Goal: Information Seeking & Learning: Learn about a topic

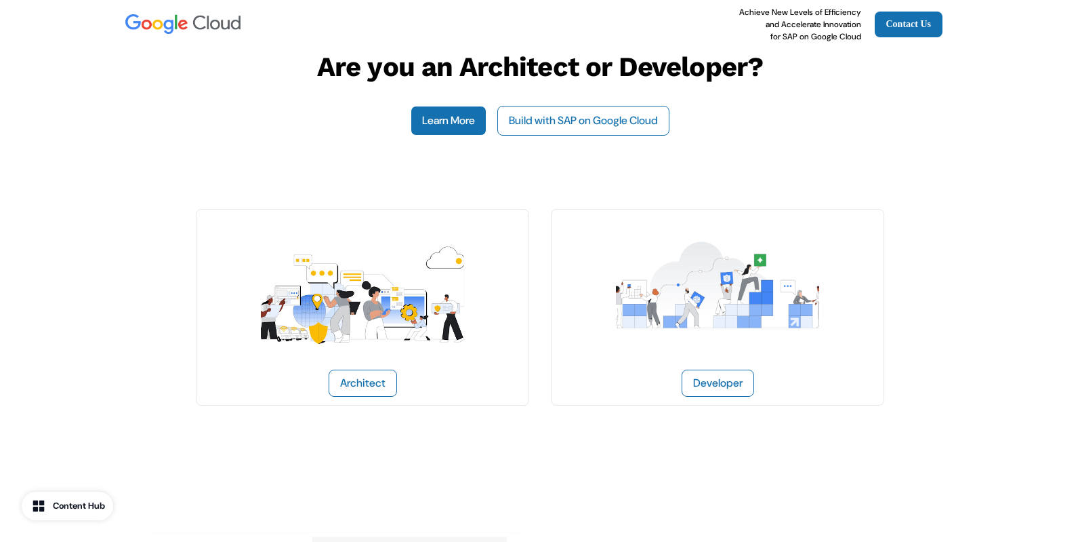
scroll to position [40, 0]
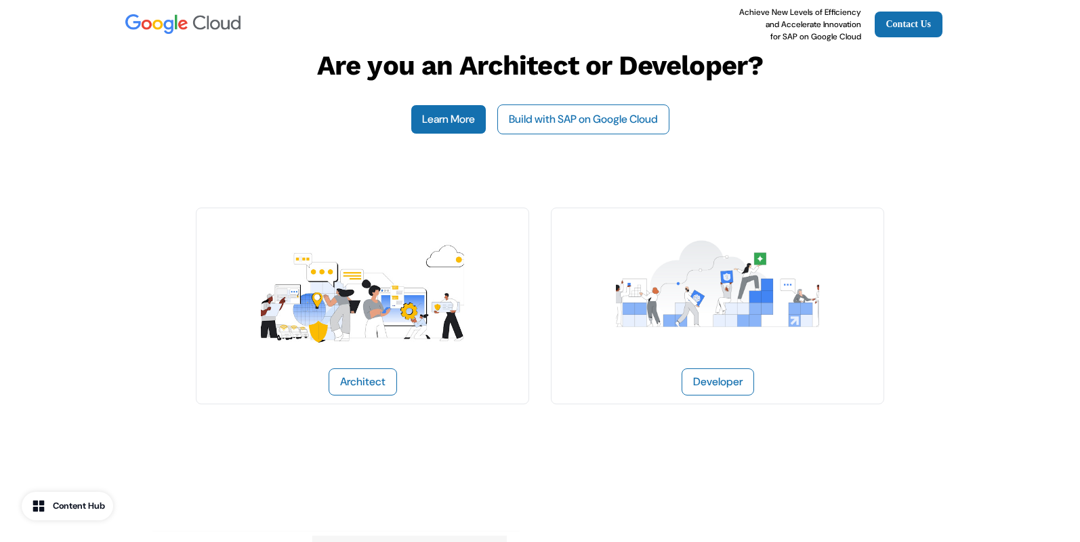
click at [411, 308] on img at bounding box center [362, 284] width 203 height 136
click at [571, 247] on link "Developer" at bounding box center [717, 305] width 333 height 197
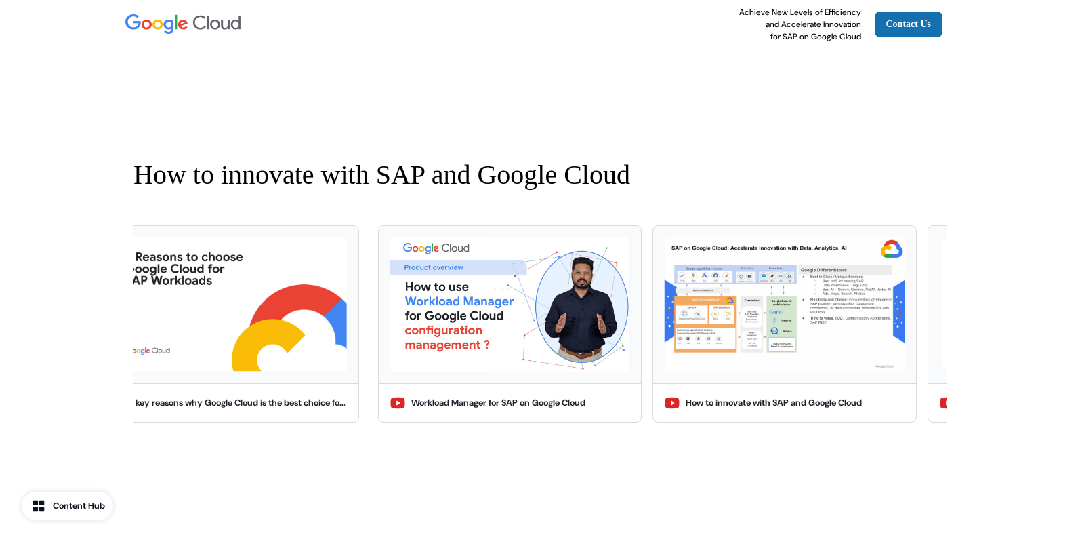
scroll to position [1109, 0]
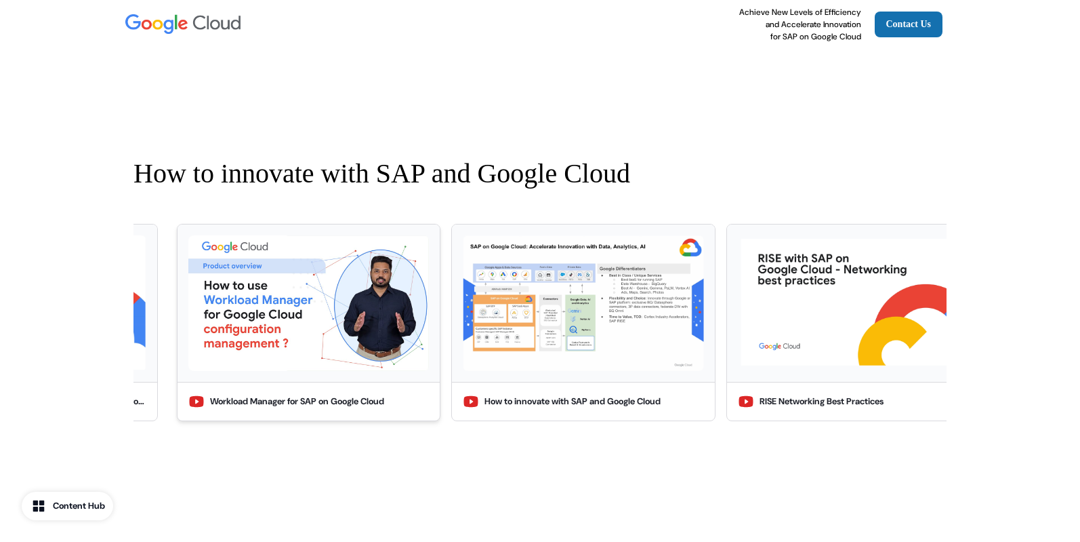
click at [349, 318] on img at bounding box center [308, 303] width 241 height 136
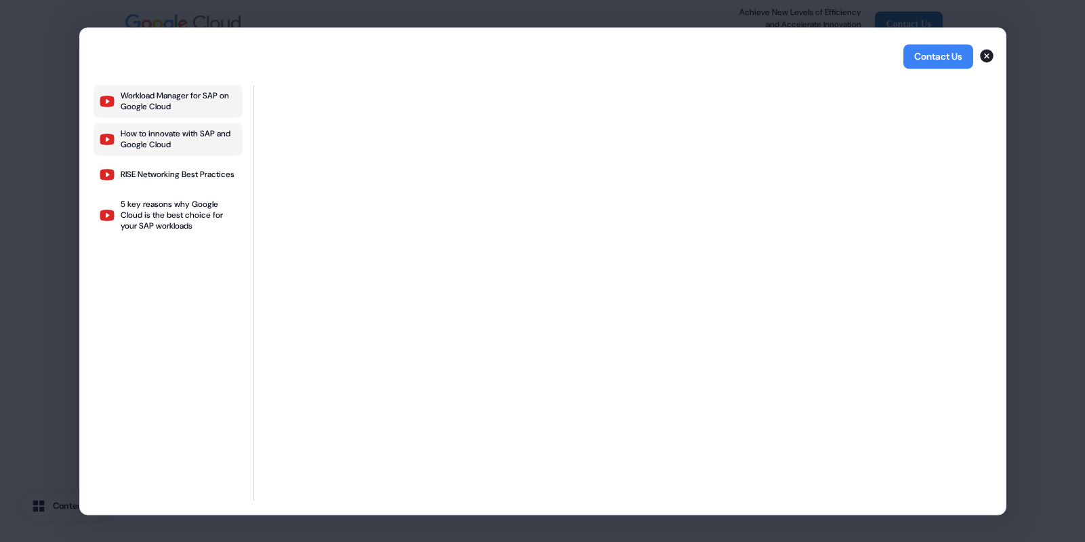
click at [182, 140] on div "How to innovate with SAP and Google Cloud" at bounding box center [179, 139] width 117 height 22
click at [182, 178] on div "RISE Networking Best Practices" at bounding box center [178, 174] width 114 height 11
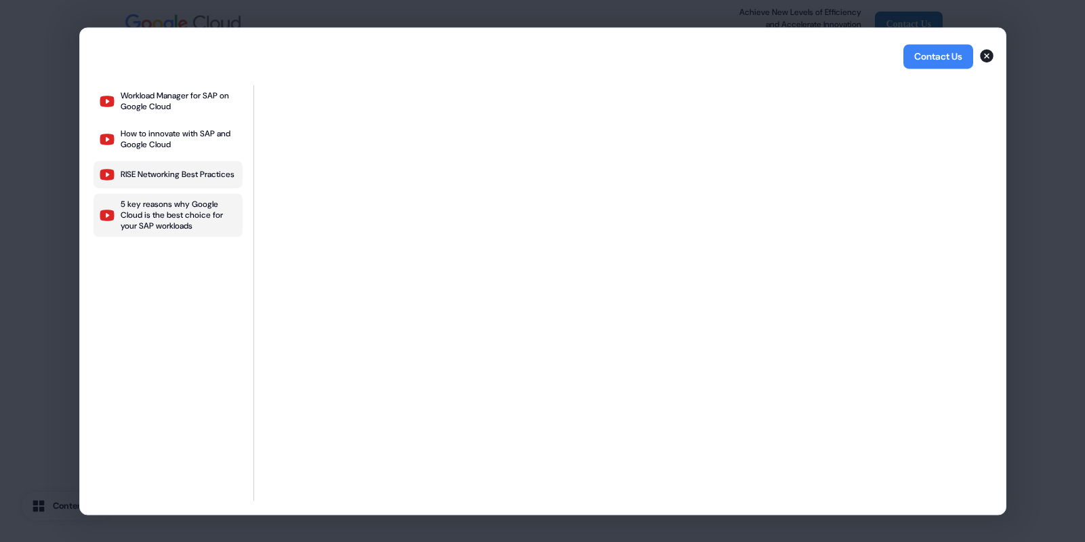
click at [150, 218] on div "5 key reasons why Google Cloud is the best choice for your SAP workloads" at bounding box center [179, 215] width 117 height 33
click at [990, 58] on icon "button" at bounding box center [987, 56] width 14 height 14
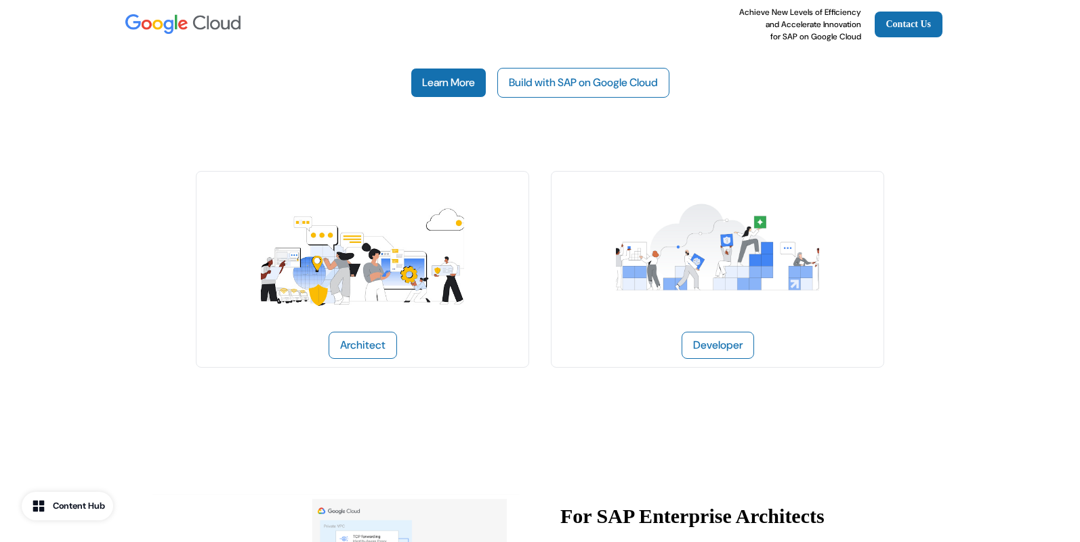
scroll to position [0, 0]
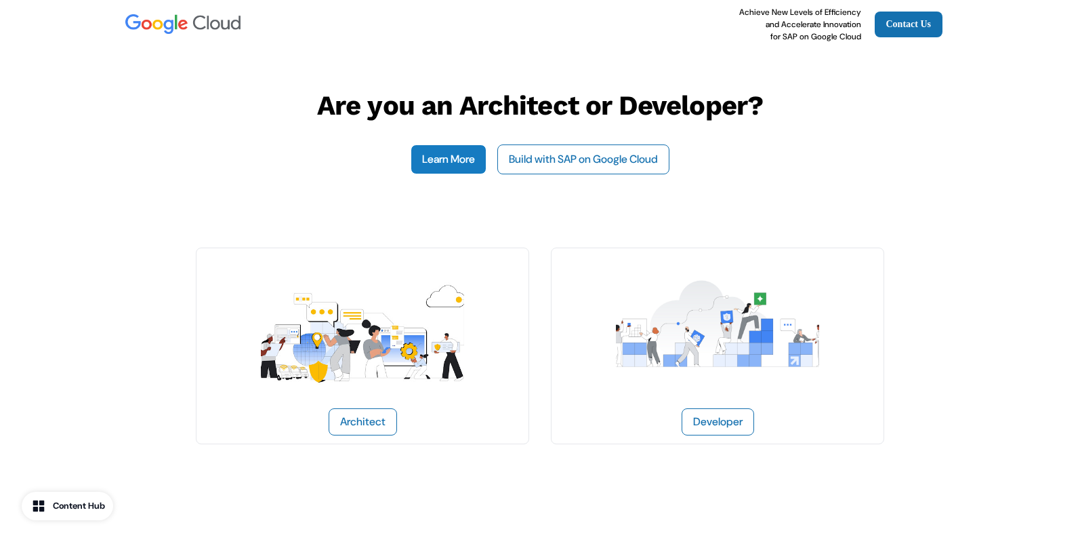
click at [436, 166] on link "Learn More" at bounding box center [449, 159] width 76 height 30
